Goal: Navigation & Orientation: Find specific page/section

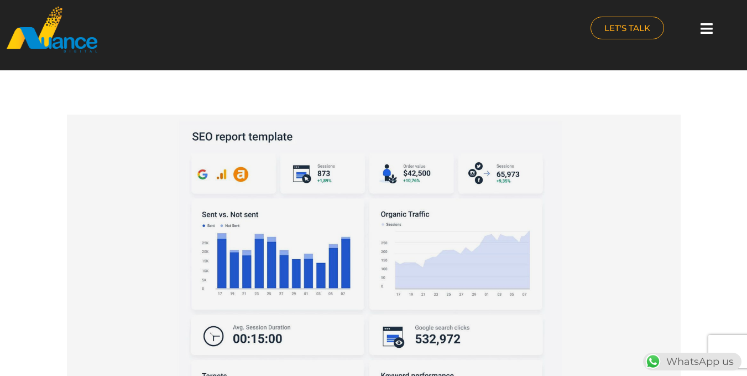
click at [19, 43] on img at bounding box center [52, 30] width 93 height 48
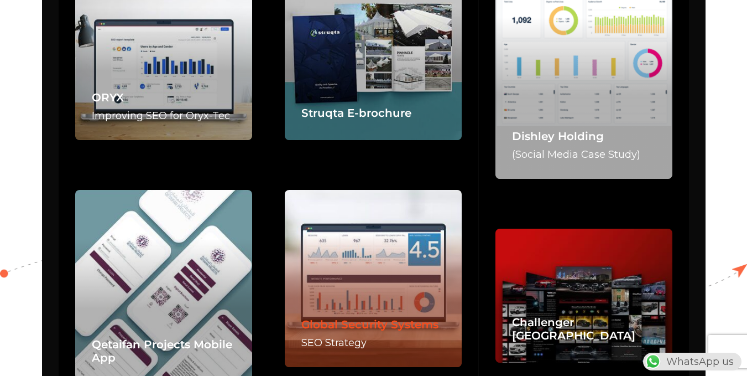
scroll to position [0, 1]
click at [351, 317] on link "Global Security Systems" at bounding box center [369, 323] width 137 height 13
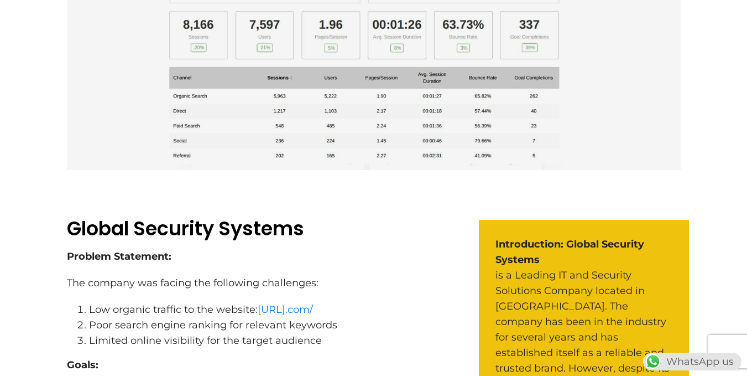
scroll to position [498, 0]
